Goal: Task Accomplishment & Management: Manage account settings

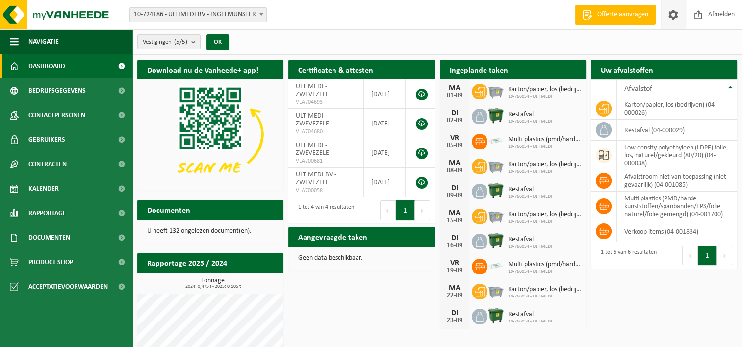
click at [670, 15] on span at bounding box center [673, 14] width 15 height 29
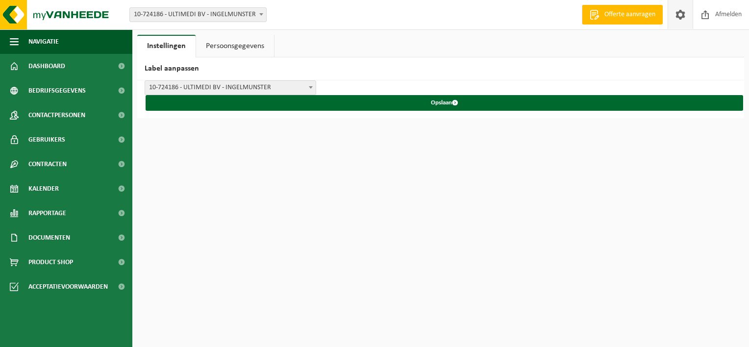
click at [404, 16] on div "Vestiging: 10-724186 - ULTIMEDI BV - INGELMUNSTER 10-857197 - ULTIMEDI - ZWEVEZ…" at bounding box center [374, 15] width 749 height 30
click at [214, 44] on link "Persoonsgegevens" at bounding box center [235, 46] width 78 height 23
